Goal: Navigation & Orientation: Find specific page/section

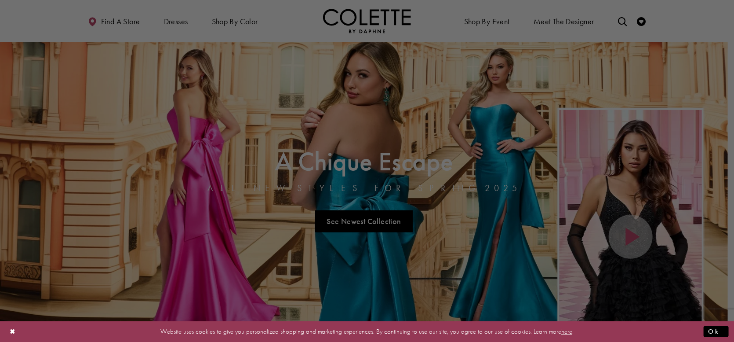
click at [477, 18] on div at bounding box center [370, 172] width 741 height 345
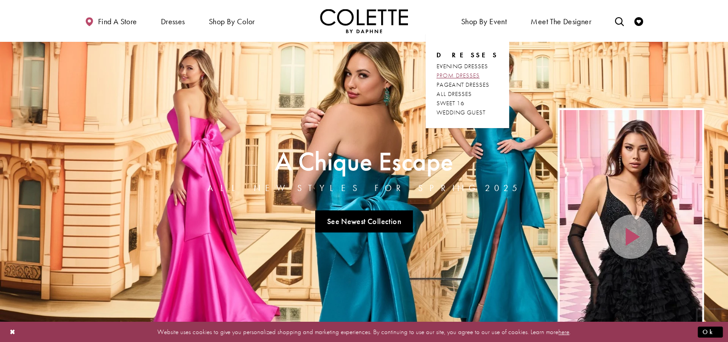
click at [462, 73] on span "PROM DRESSES" at bounding box center [457, 75] width 43 height 8
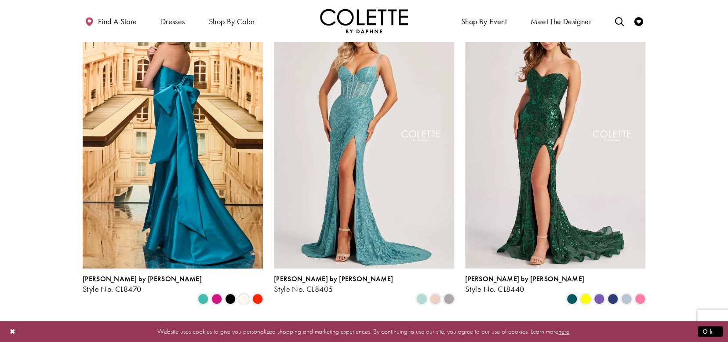
scroll to position [264, 0]
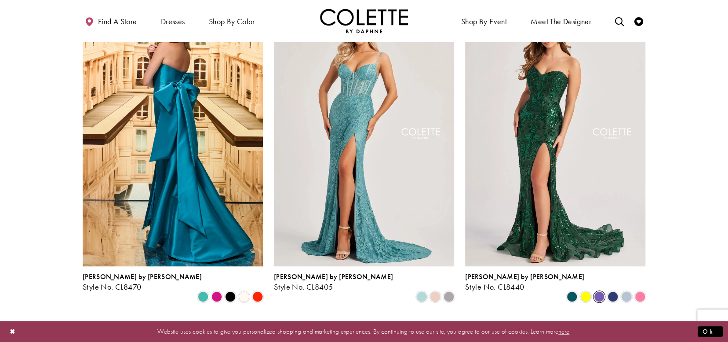
click at [599, 291] on span "Product List" at bounding box center [599, 296] width 11 height 11
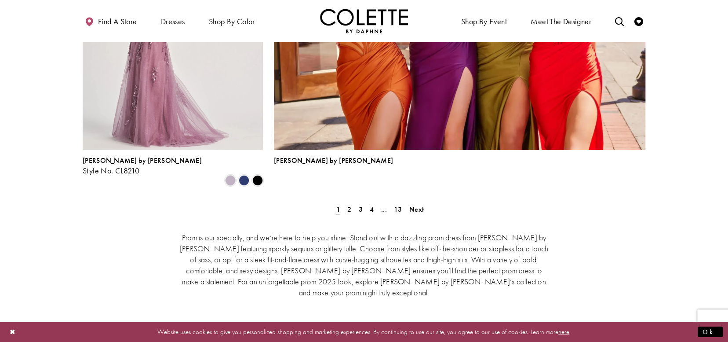
scroll to position [2022, 0]
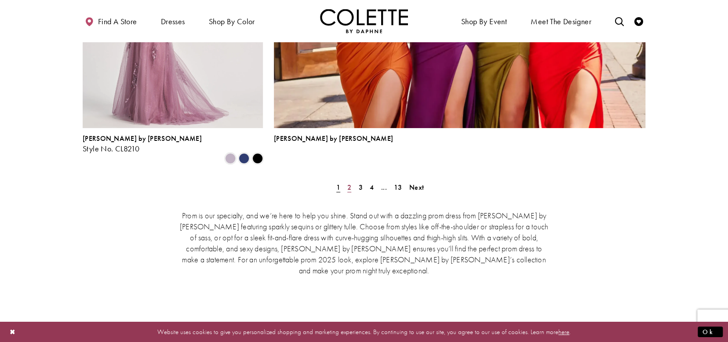
click at [347, 182] on span "2" at bounding box center [349, 186] width 4 height 9
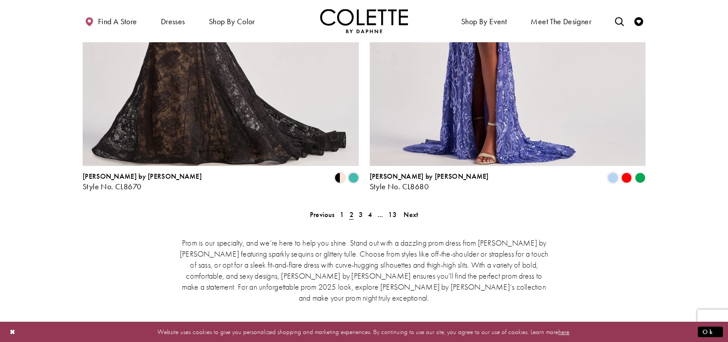
scroll to position [1808, 0]
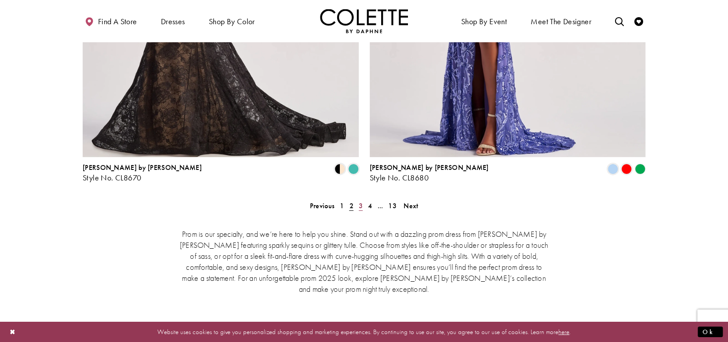
click at [359, 201] on span "3" at bounding box center [361, 205] width 4 height 9
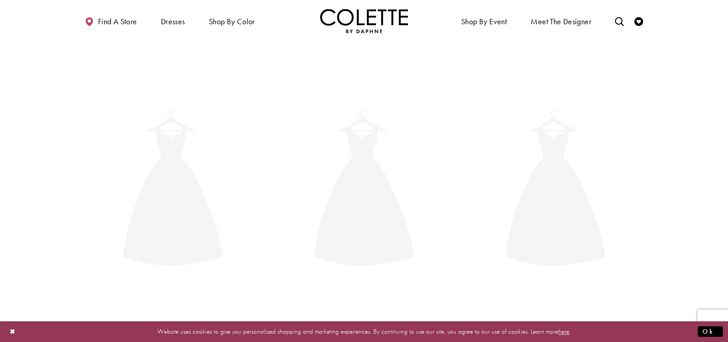
scroll to position [225, 0]
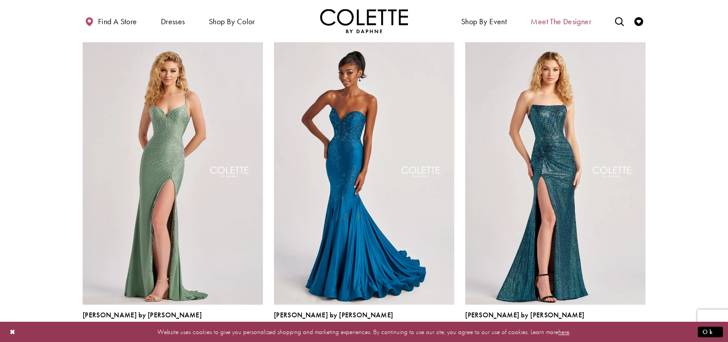
click at [556, 21] on span "Meet the designer" at bounding box center [561, 21] width 61 height 9
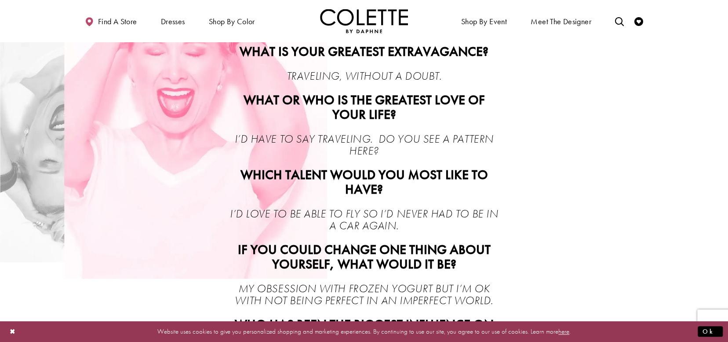
scroll to position [483, 0]
